Goal: Task Accomplishment & Management: Manage account settings

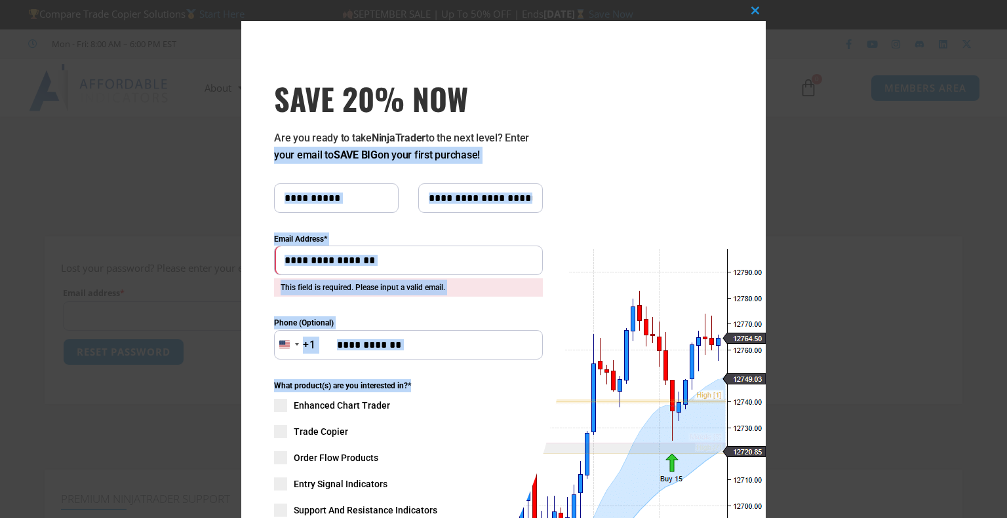
drag, startPoint x: 742, startPoint y: 134, endPoint x: 647, endPoint y: 378, distance: 261.1
click at [647, 378] on div "Close this module SAVE 20% NOW Are you ready to take NinjaTrader to the next le…" at bounding box center [503, 360] width 524 height 678
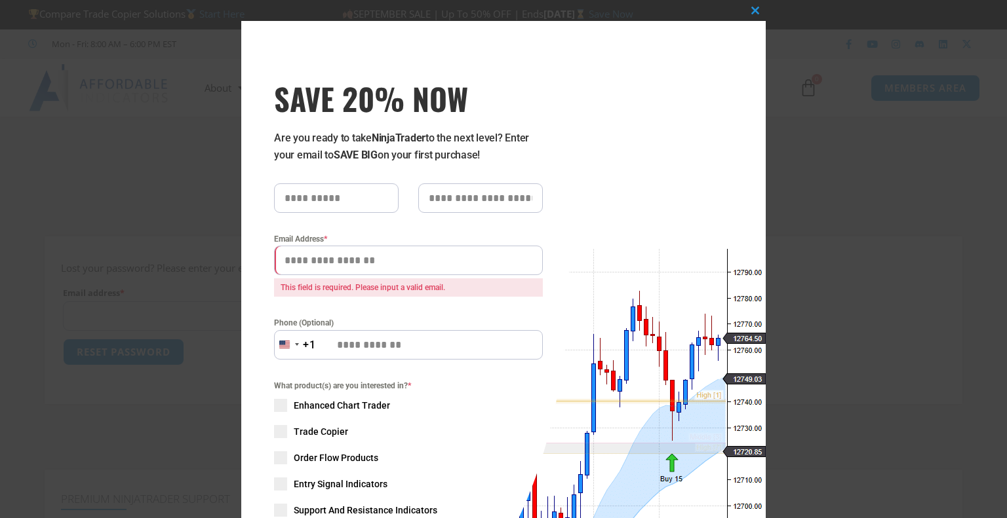
click at [309, 192] on input "SAVE 20% NOW popup" at bounding box center [336, 198] width 125 height 29
type input "******"
type input "*****"
type input "**********"
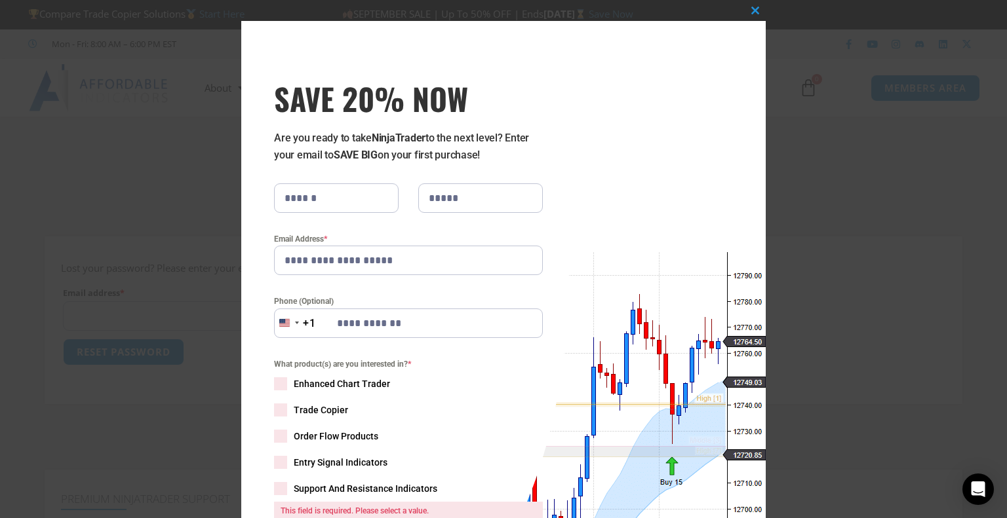
click at [274, 385] on span "SAVE 20% NOW popup" at bounding box center [280, 384] width 13 height 13
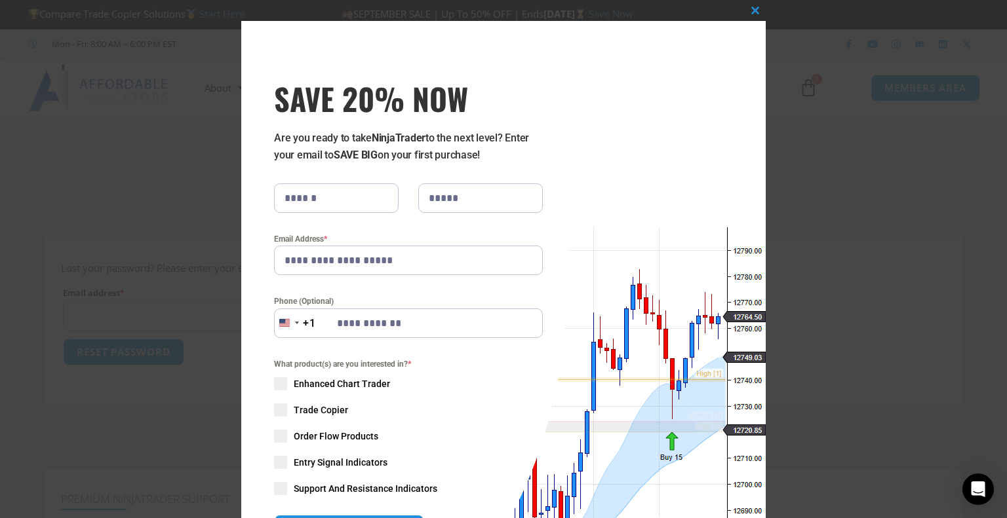
click at [277, 404] on span "SAVE 20% NOW popup" at bounding box center [280, 410] width 13 height 13
click at [282, 438] on div "What product(s) are you interested in? * Enhanced Chart Trader Trade Copier Ord…" at bounding box center [408, 427] width 269 height 138
click at [277, 438] on span "SAVE 20% NOW popup" at bounding box center [280, 436] width 13 height 13
click at [277, 461] on span "SAVE 20% NOW popup" at bounding box center [280, 462] width 13 height 13
click at [274, 490] on span "SAVE 20% NOW popup" at bounding box center [280, 488] width 13 height 13
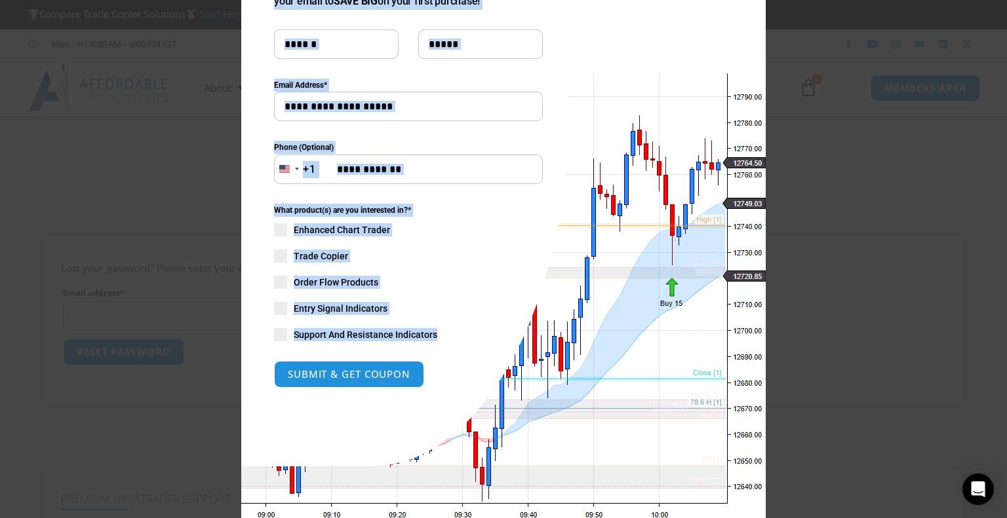
scroll to position [186, 0]
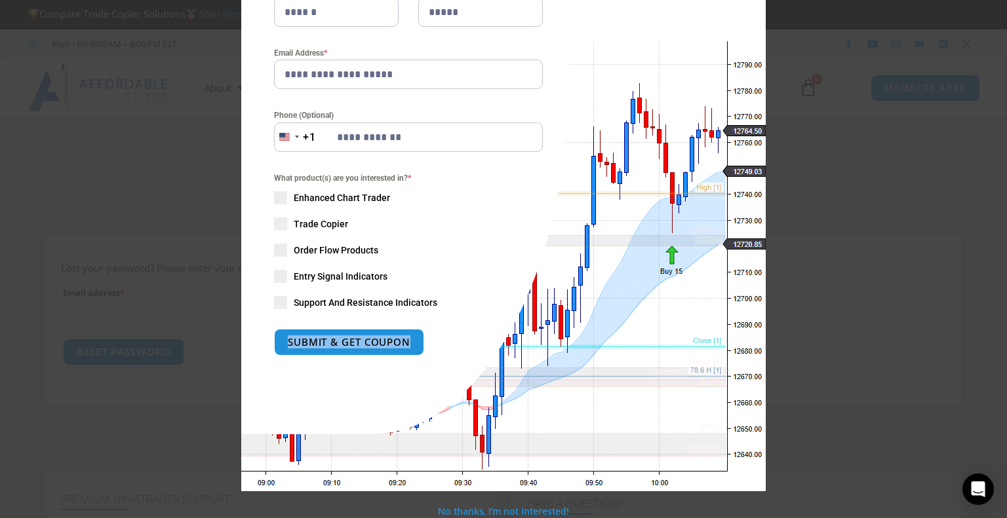
drag, startPoint x: 341, startPoint y: 503, endPoint x: 340, endPoint y: 453, distance: 49.8
click at [340, 453] on div "**********" at bounding box center [503, 163] width 524 height 657
click at [334, 391] on div "**********" at bounding box center [405, 135] width 328 height 600
click at [338, 341] on button "SUBMIT & GET COUPON" at bounding box center [349, 342] width 158 height 28
type input "**********"
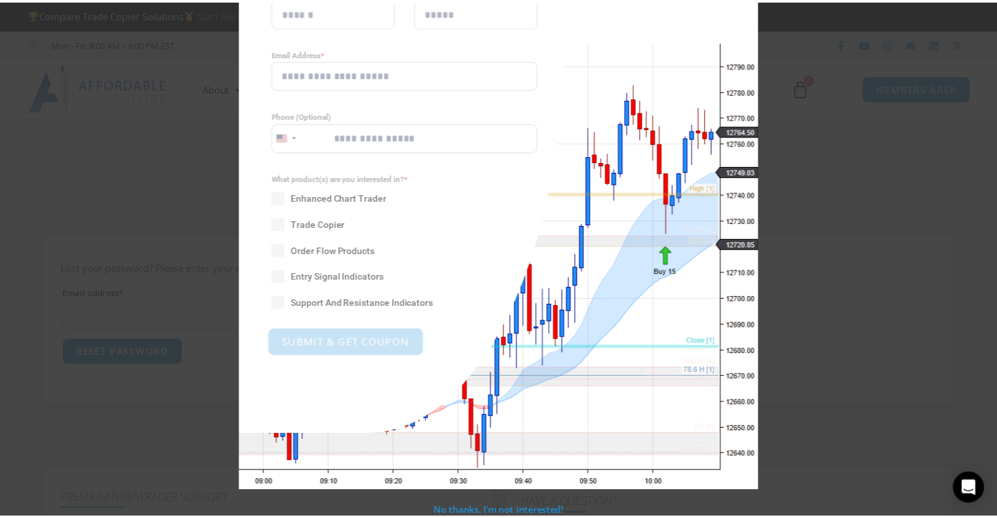
scroll to position [0, 0]
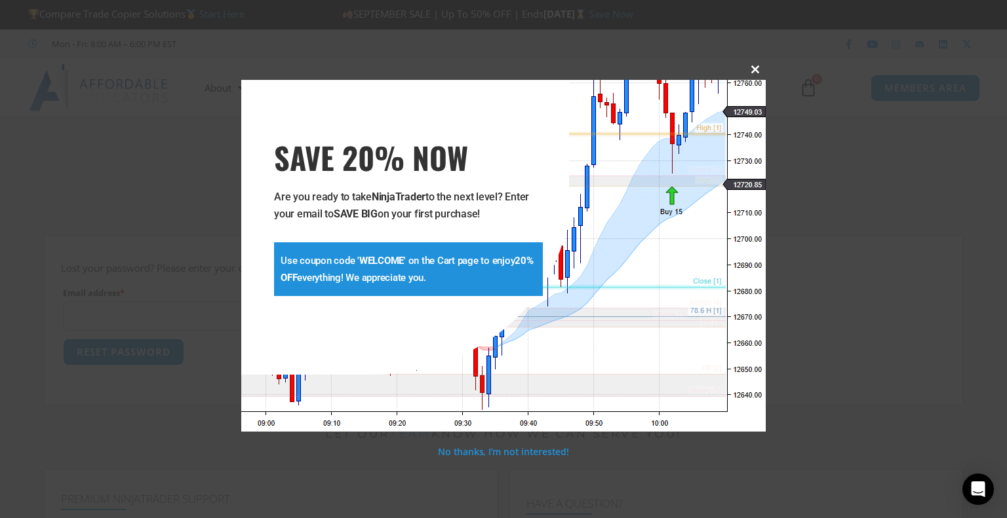
click at [756, 69] on span "SAVE 20% NOW popup" at bounding box center [755, 70] width 21 height 8
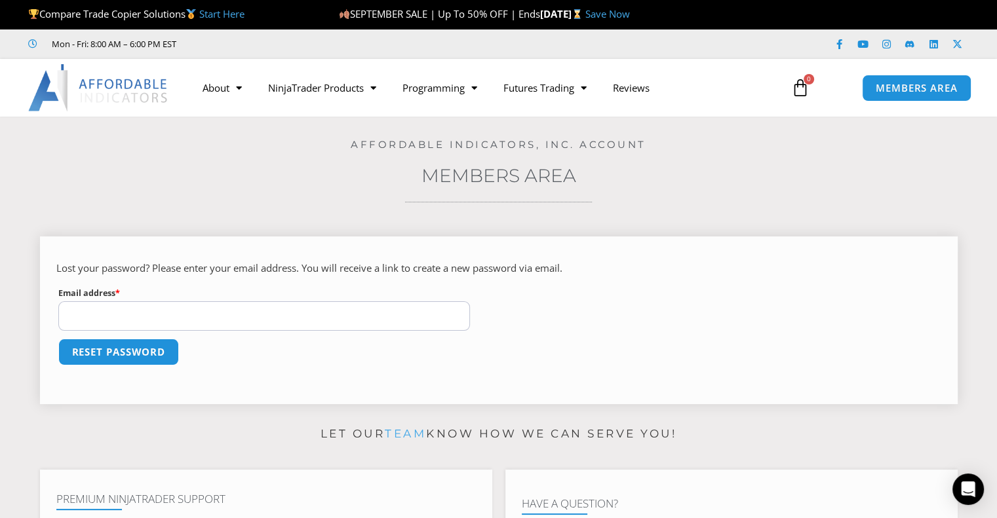
click at [252, 303] on input "Email address * Required" at bounding box center [264, 315] width 412 height 29
type input "**********"
click at [139, 351] on button "Reset password" at bounding box center [118, 352] width 127 height 28
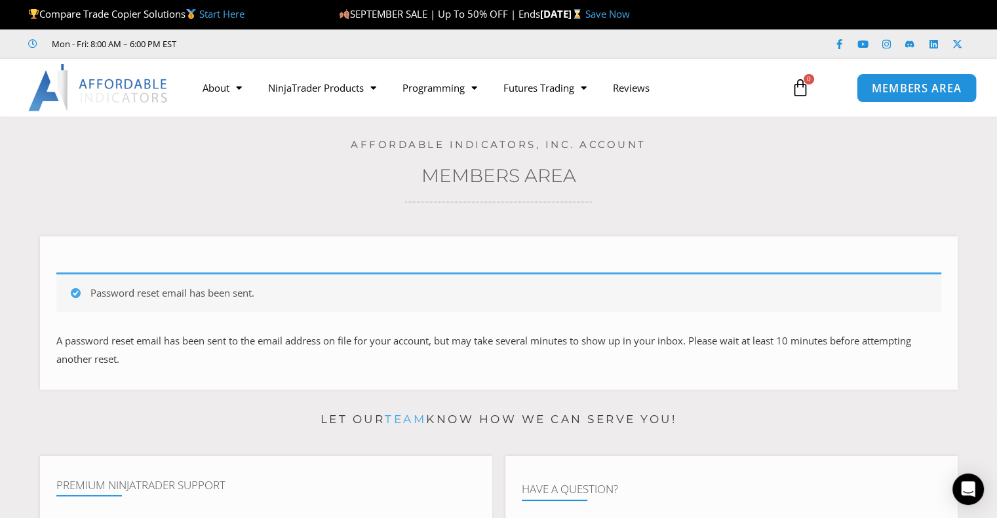
click at [930, 88] on span "MEMBERS AREA" at bounding box center [917, 88] width 90 height 11
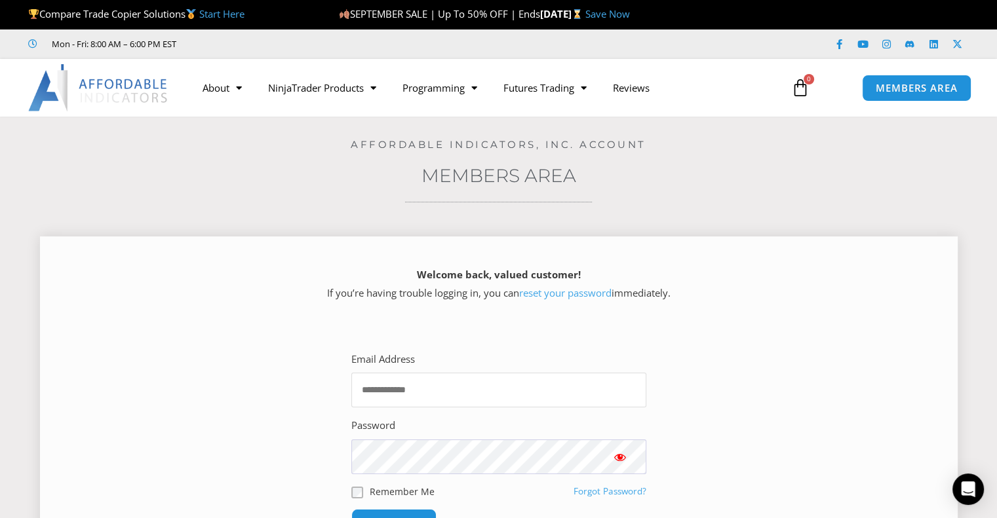
click at [381, 395] on input "Email Address" at bounding box center [498, 390] width 295 height 35
type input "**********"
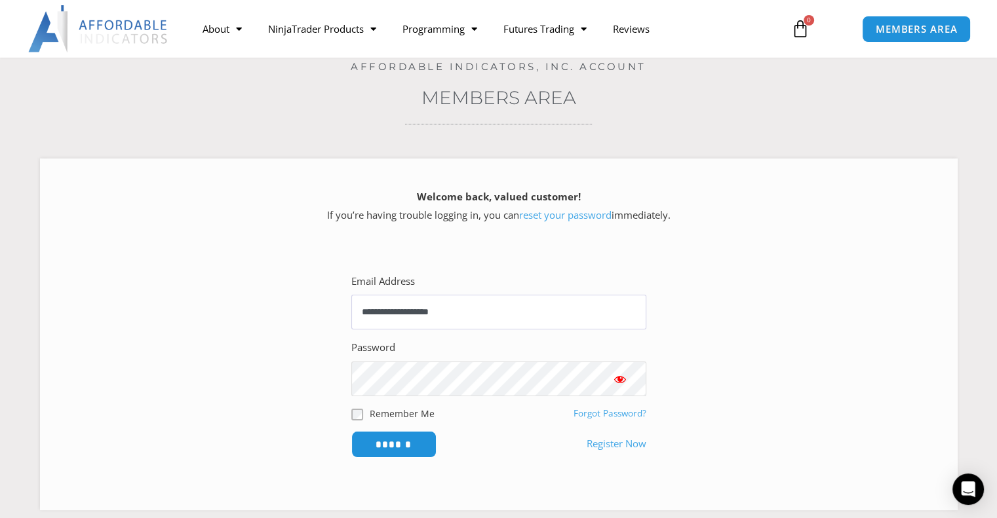
scroll to position [137, 0]
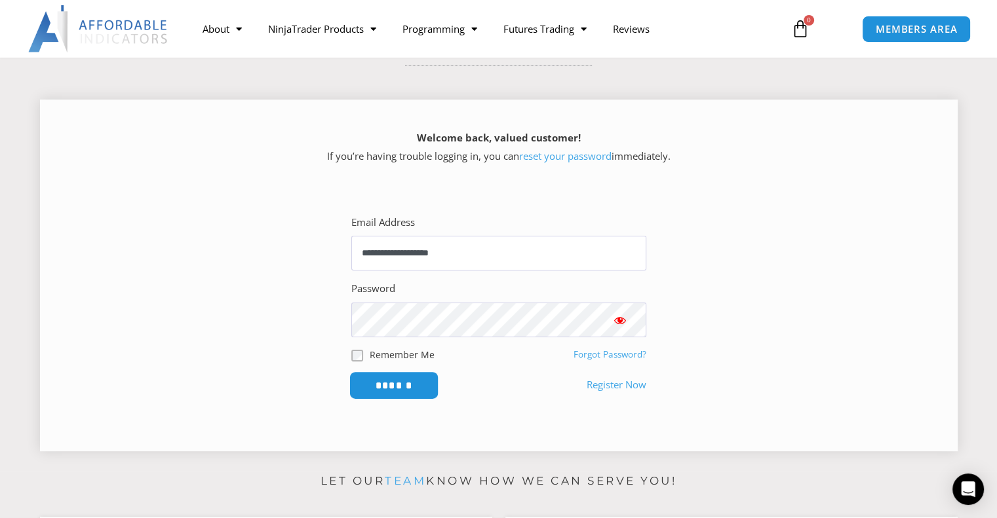
click at [387, 389] on input "******" at bounding box center [394, 386] width 90 height 28
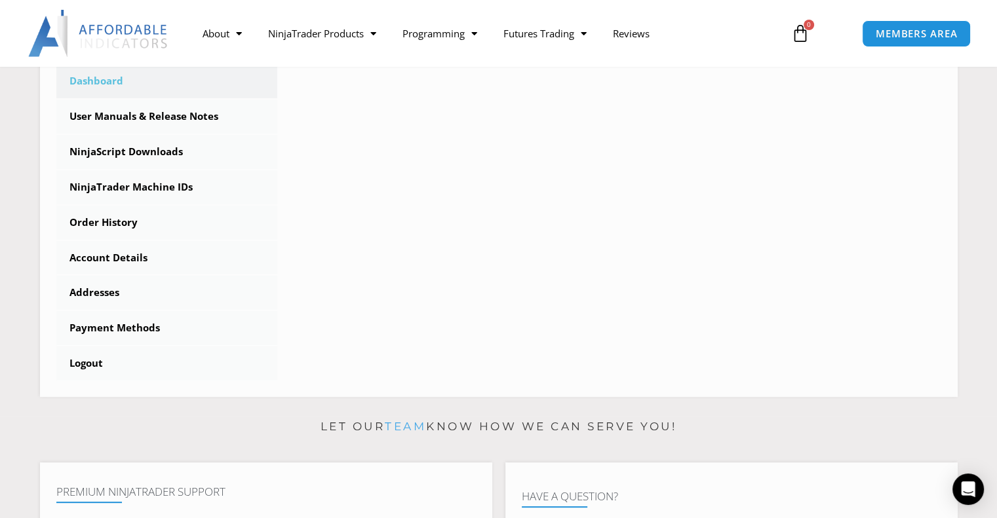
scroll to position [383, 0]
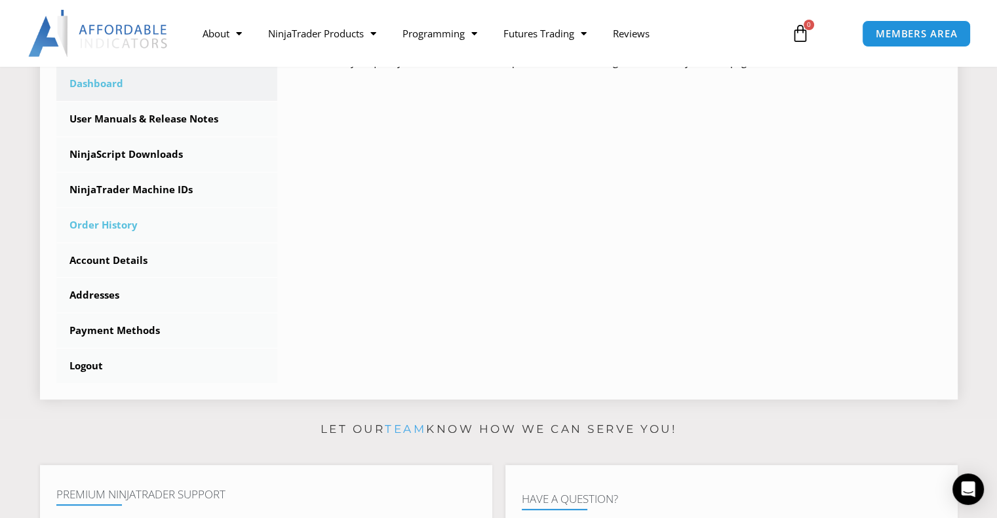
click at [113, 223] on link "Order History" at bounding box center [167, 225] width 222 height 34
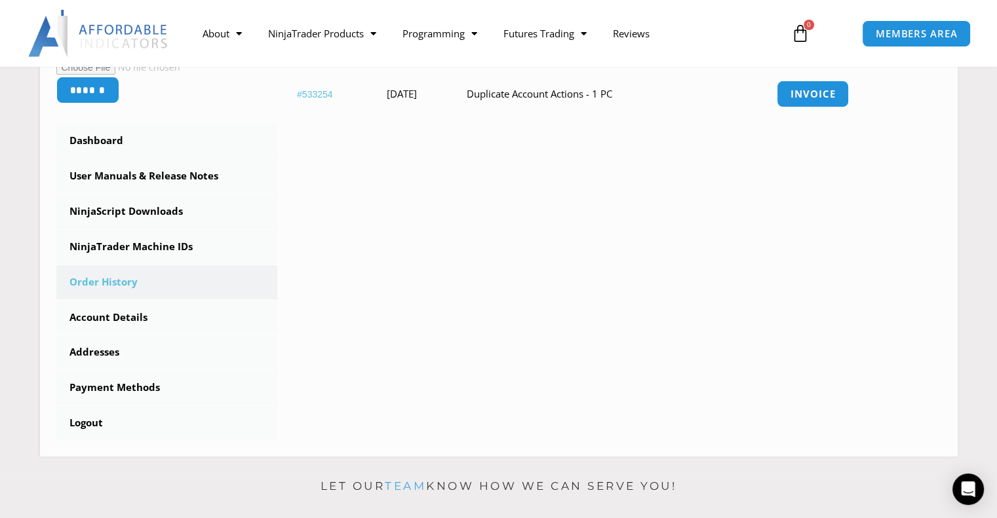
scroll to position [317, 0]
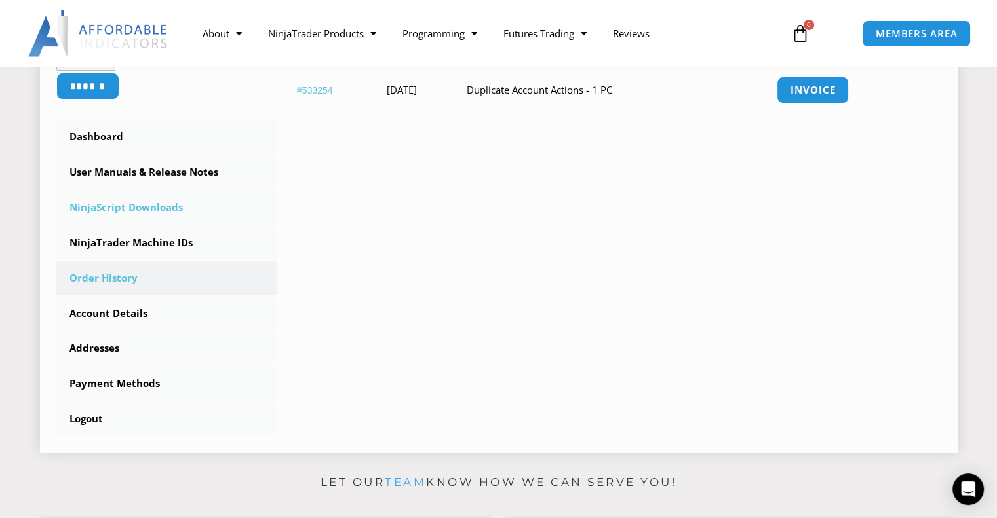
click at [115, 206] on link "NinjaScript Downloads" at bounding box center [167, 208] width 222 height 34
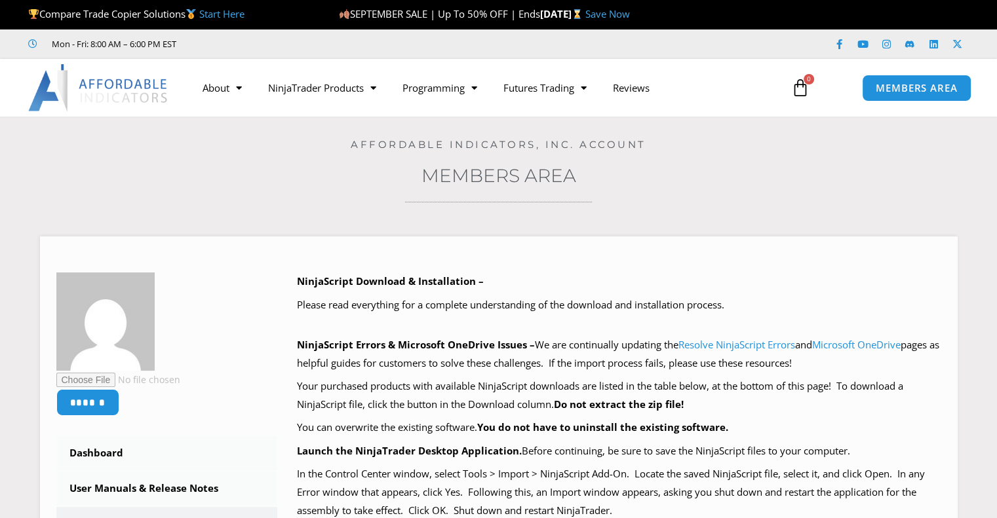
click at [115, 206] on div "Home / Members Area / Downloads Affordable Indicators, Inc. Account Members Are…" at bounding box center [498, 504] width 931 height 775
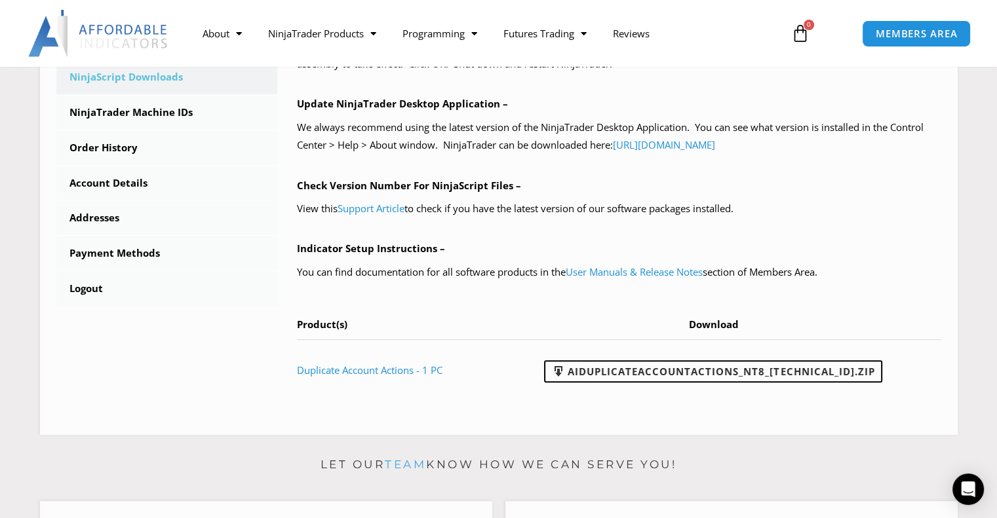
scroll to position [455, 0]
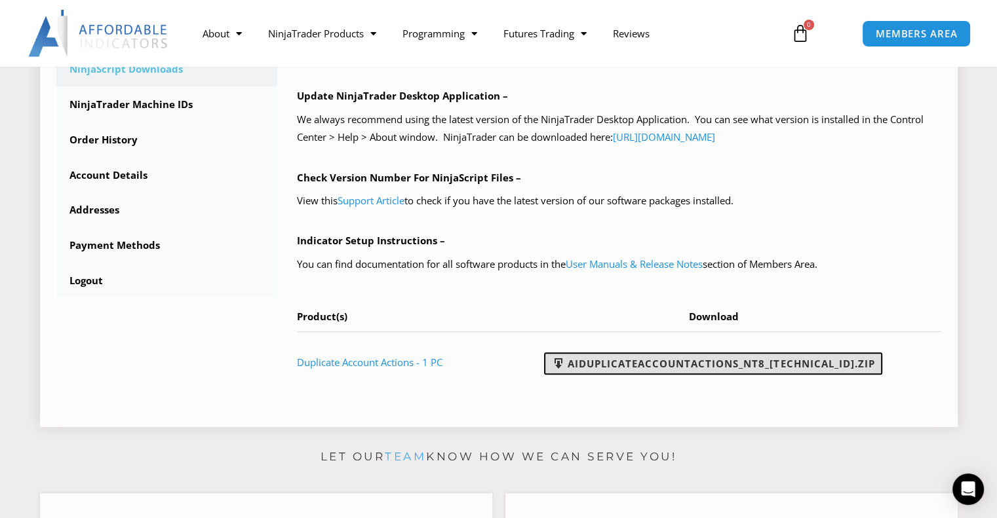
click at [718, 365] on link "AIDuplicateAccountActions_NT8_25.9.18.2.zip" at bounding box center [713, 364] width 338 height 22
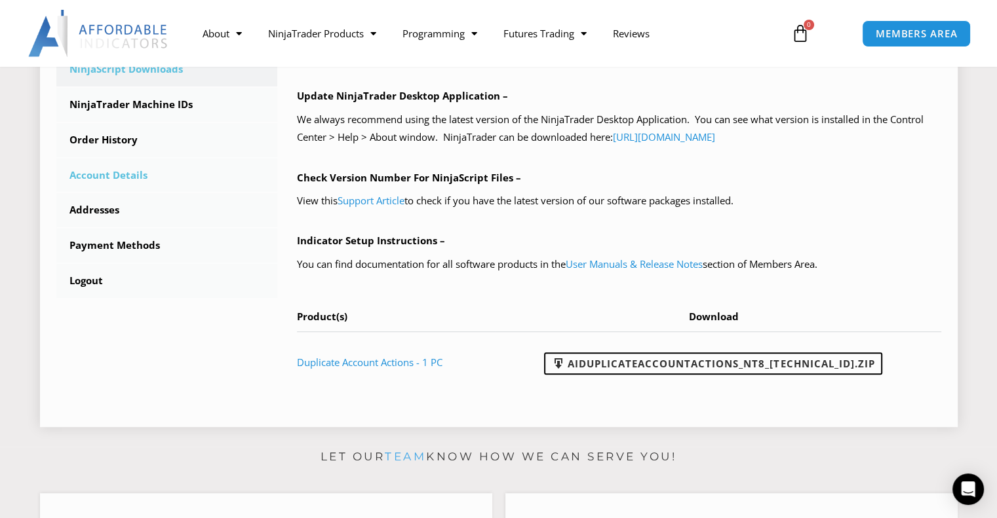
click at [119, 184] on link "Account Details" at bounding box center [167, 176] width 222 height 34
click at [119, 170] on link "Account Details" at bounding box center [167, 176] width 222 height 34
click at [125, 175] on link "Account Details" at bounding box center [167, 176] width 222 height 34
click at [161, 109] on link "NinjaTrader Machine IDs" at bounding box center [167, 105] width 222 height 34
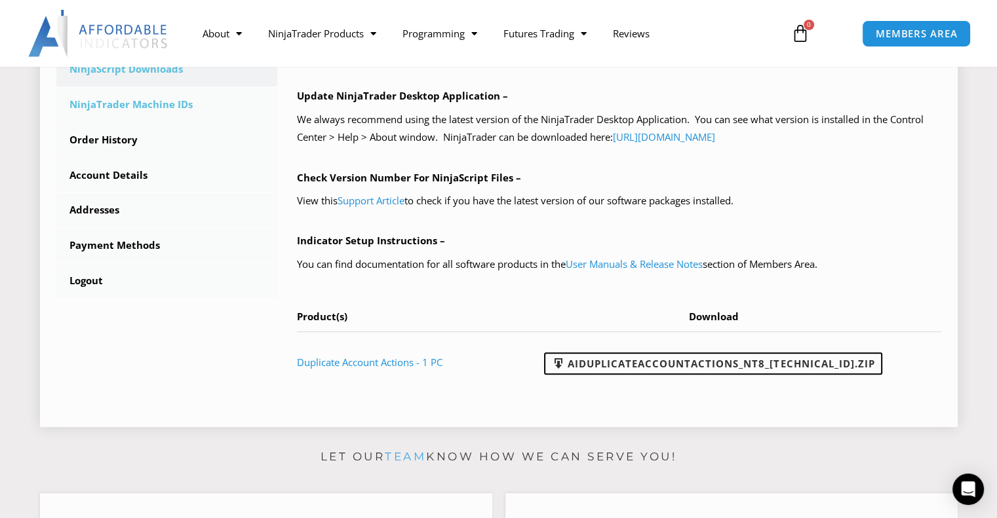
click at [161, 109] on link "NinjaTrader Machine IDs" at bounding box center [167, 105] width 222 height 34
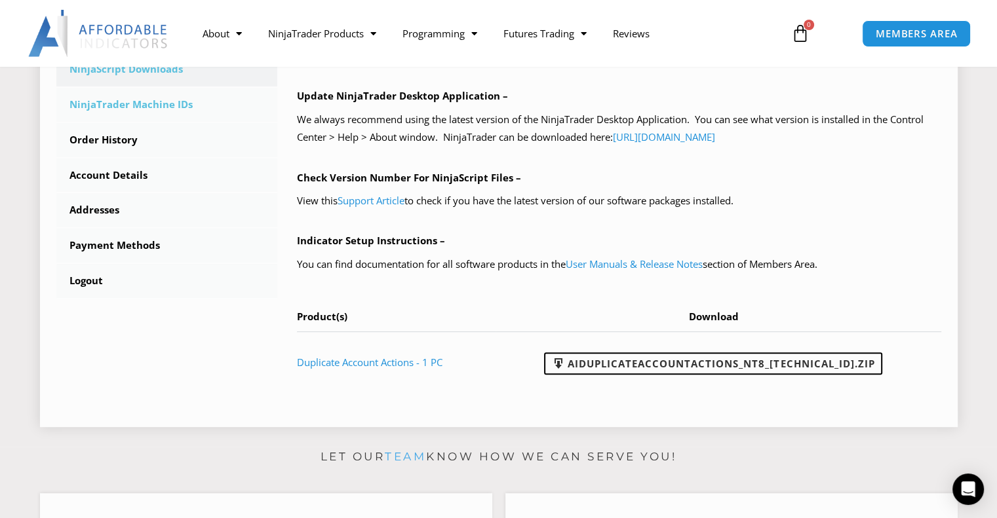
click at [161, 109] on link "NinjaTrader Machine IDs" at bounding box center [167, 105] width 222 height 34
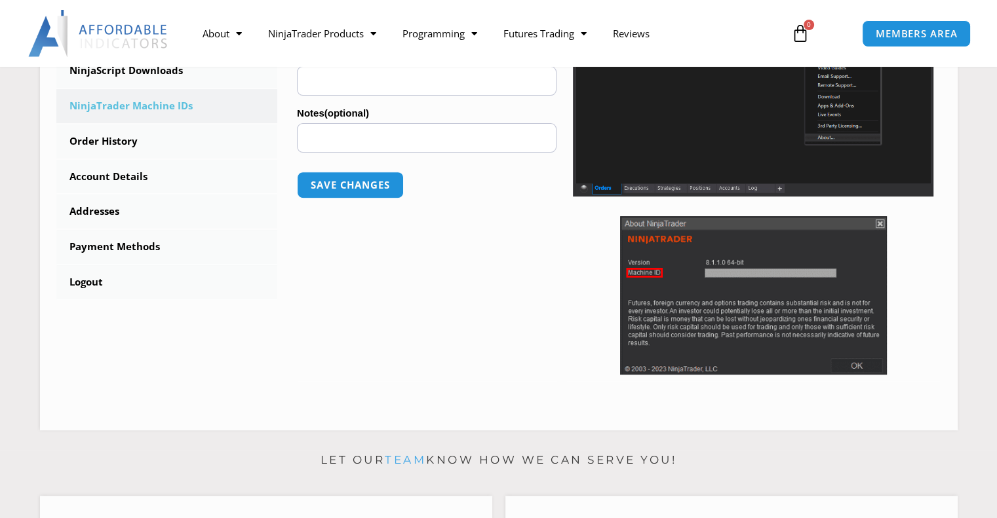
scroll to position [604, 0]
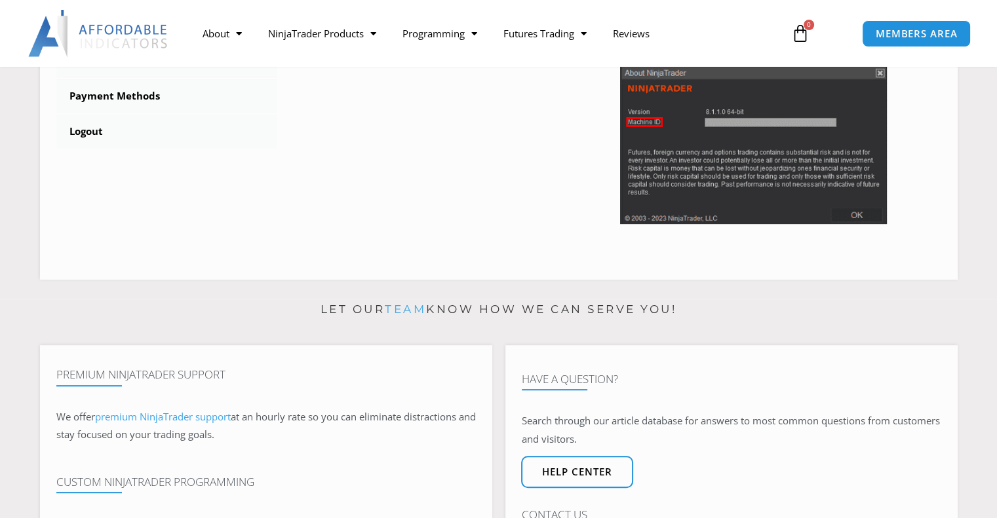
click at [996, 232] on html "Skip to content Compare Trade Copier Solutions Start Here SEPTEMBER SALE | Up T…" at bounding box center [498, 332] width 997 height 1872
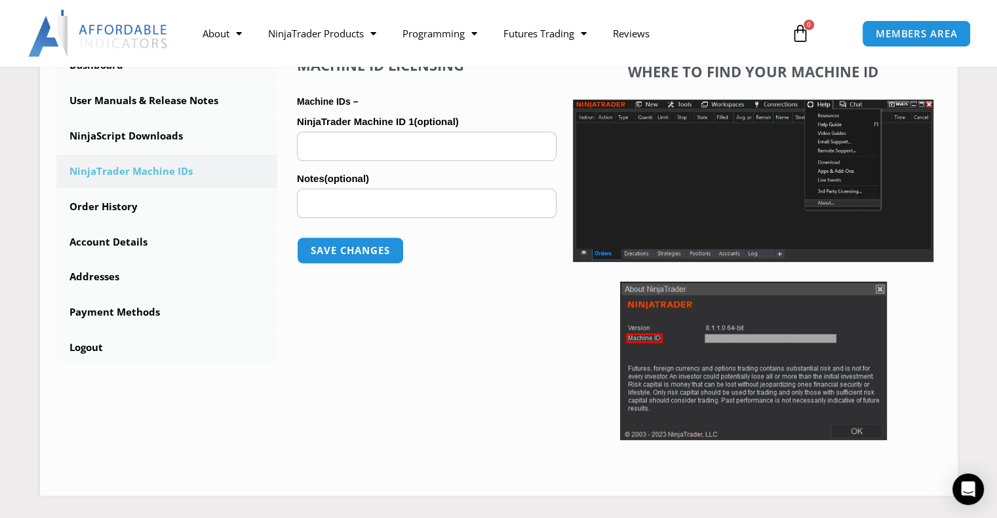
scroll to position [383, 0]
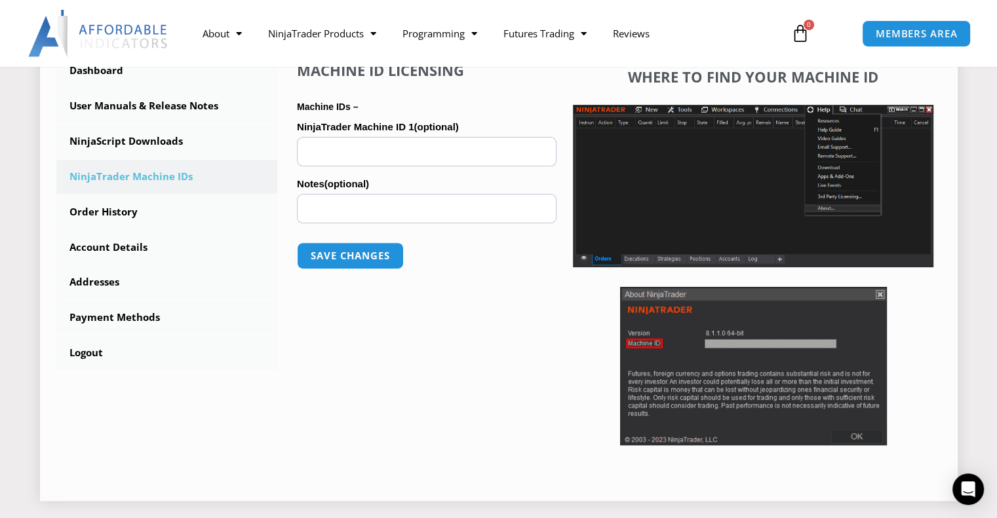
click at [369, 149] on input "NinjaTrader Machine ID 1 (optional)" at bounding box center [427, 151] width 260 height 29
paste input "**********"
type input "**********"
click at [351, 262] on button "Save changes" at bounding box center [350, 256] width 112 height 28
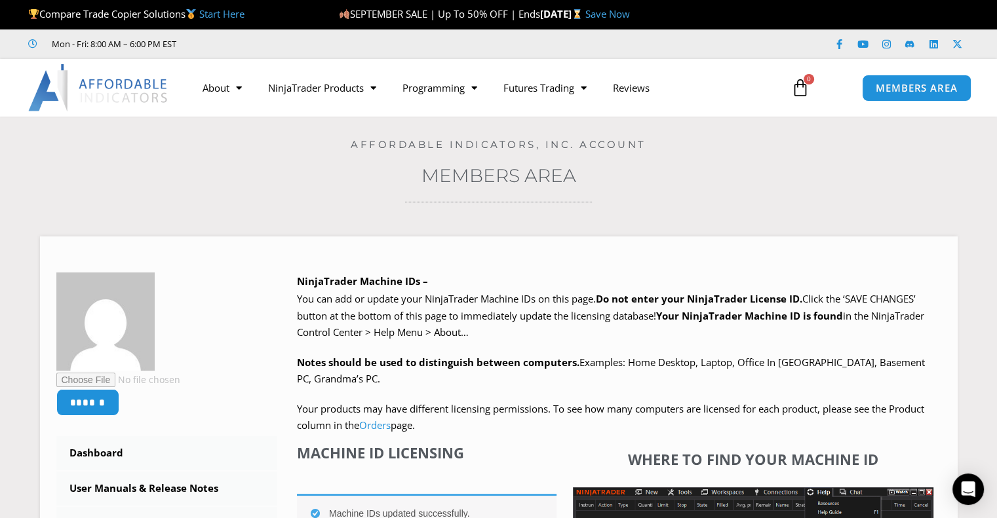
click at [31, 47] on icon at bounding box center [34, 43] width 12 height 9
click at [89, 41] on span "Mon - Fri: 8:00 AM – 6:00 PM EST" at bounding box center [112, 44] width 128 height 16
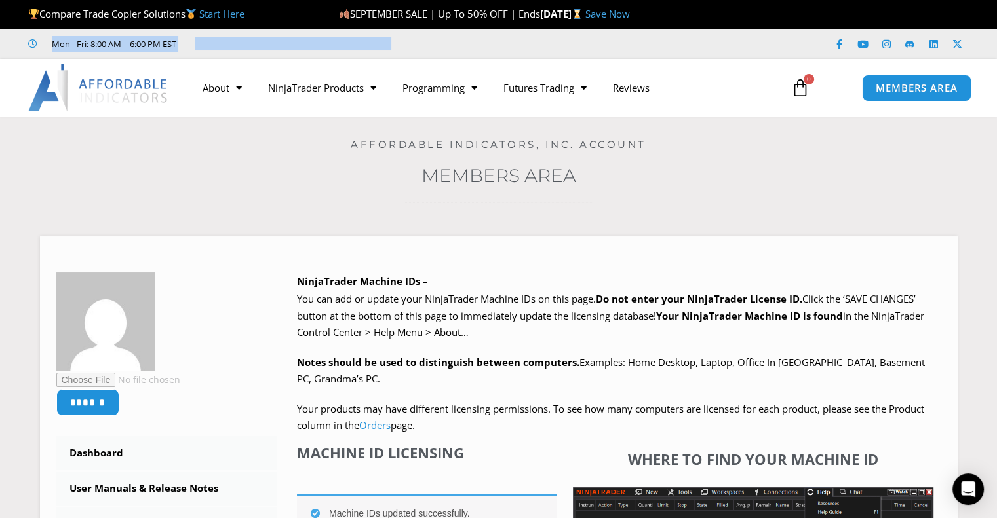
click at [89, 41] on span "Mon - Fri: 8:00 AM – 6:00 PM EST" at bounding box center [112, 44] width 128 height 16
click at [163, 45] on span "Mon - Fri: 8:00 AM – 6:00 PM EST" at bounding box center [112, 44] width 128 height 16
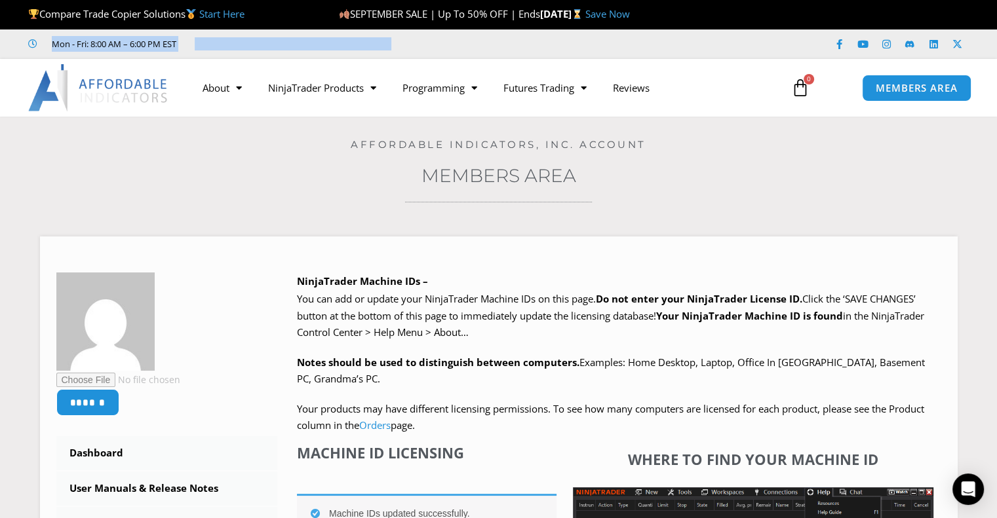
click at [163, 45] on span "Mon - Fri: 8:00 AM – 6:00 PM EST" at bounding box center [112, 44] width 128 height 16
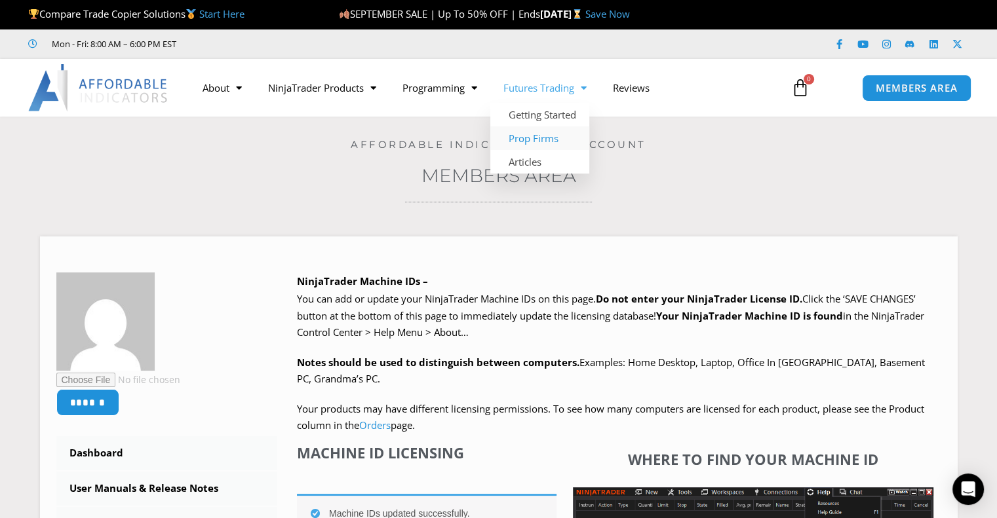
click at [548, 132] on link "Prop Firms" at bounding box center [539, 138] width 99 height 24
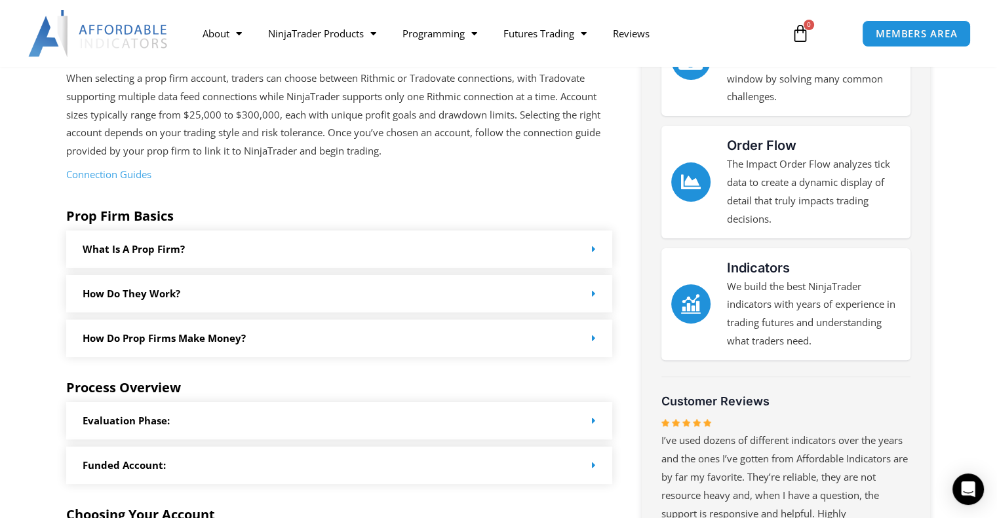
scroll to position [338, 0]
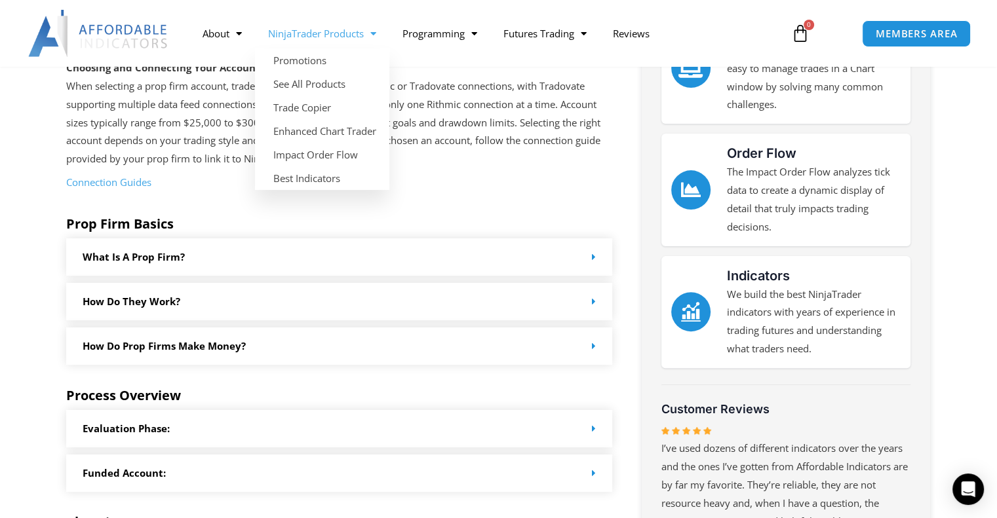
click at [380, 37] on link "NinjaTrader Products" at bounding box center [322, 33] width 134 height 30
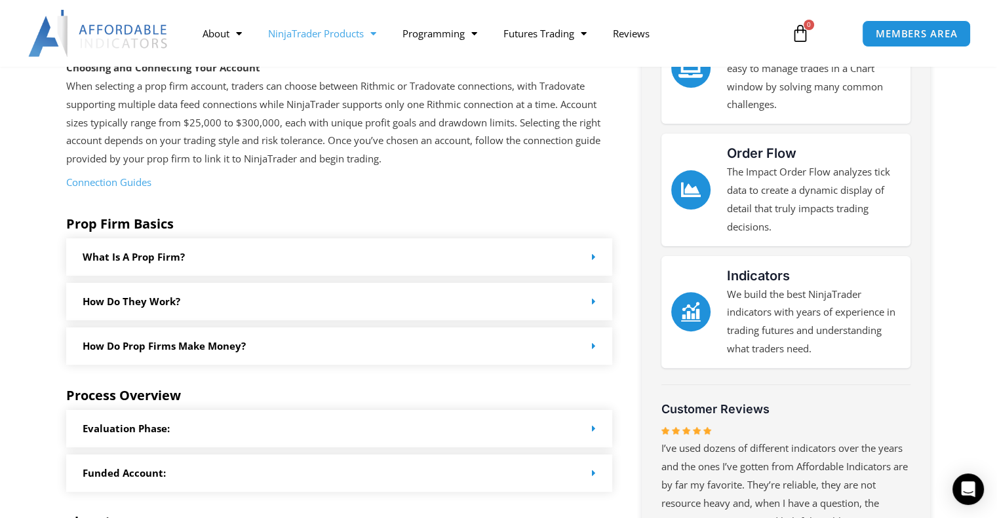
click at [380, 37] on link "NinjaTrader Products" at bounding box center [322, 33] width 134 height 30
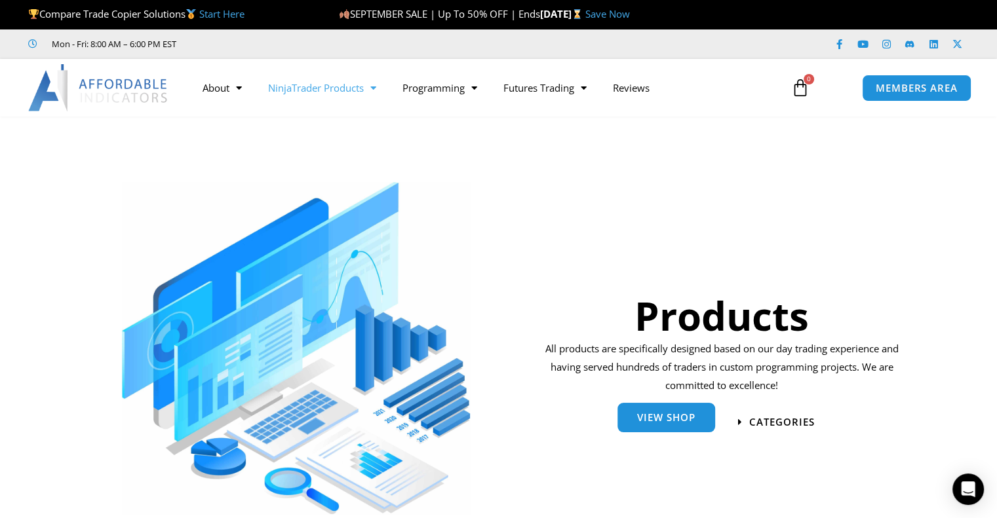
click at [659, 416] on span "View Shop" at bounding box center [666, 418] width 58 height 10
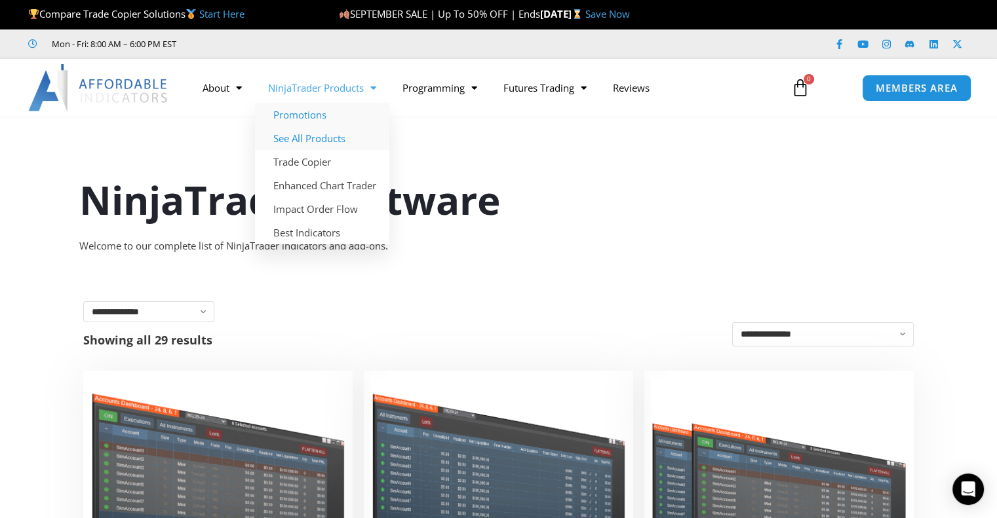
click at [311, 118] on link "Promotions" at bounding box center [322, 115] width 134 height 24
